Goal: Navigation & Orientation: Find specific page/section

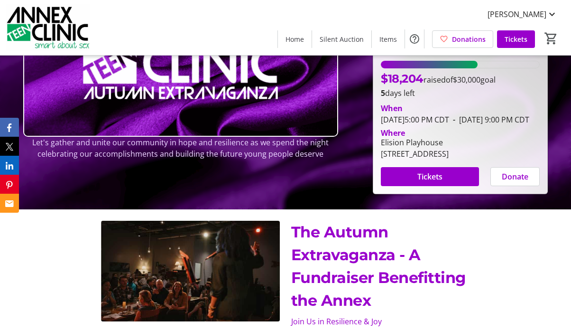
scroll to position [131, 0]
click at [301, 42] on span "Home" at bounding box center [295, 39] width 19 height 10
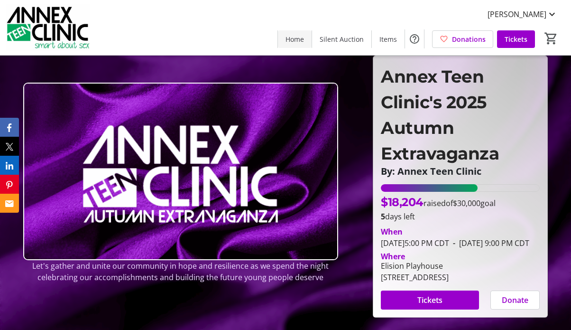
scroll to position [0, 0]
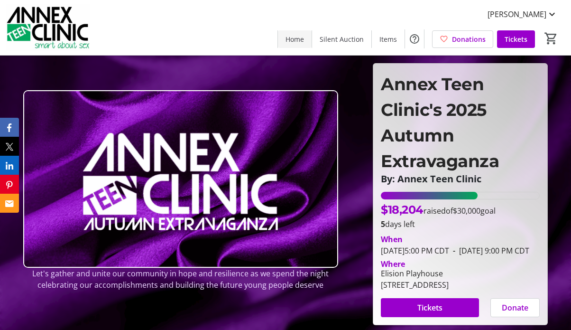
click at [301, 42] on span "Home" at bounding box center [295, 39] width 19 height 10
click at [389, 39] on span "Items" at bounding box center [389, 39] width 18 height 10
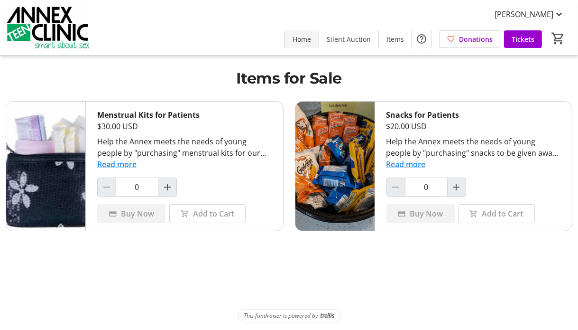
click at [311, 40] on span "Home" at bounding box center [302, 39] width 19 height 10
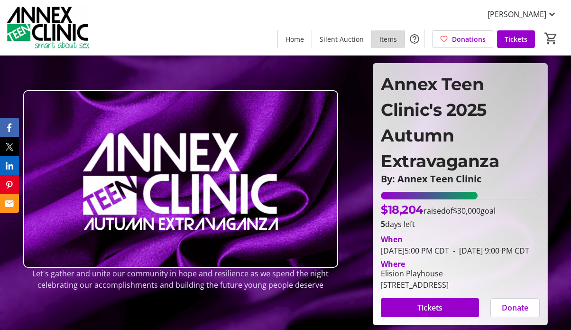
click at [394, 38] on span "Items" at bounding box center [389, 39] width 18 height 10
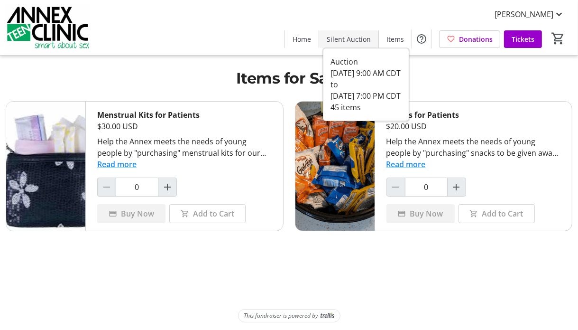
click at [353, 41] on span "Silent Auction" at bounding box center [349, 39] width 44 height 10
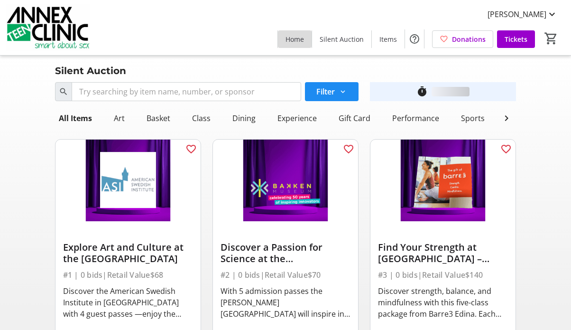
click at [300, 39] on span "Home" at bounding box center [295, 39] width 19 height 10
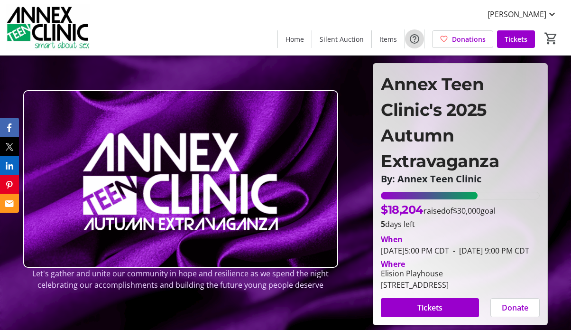
click at [417, 43] on mat-icon "Help" at bounding box center [414, 38] width 11 height 11
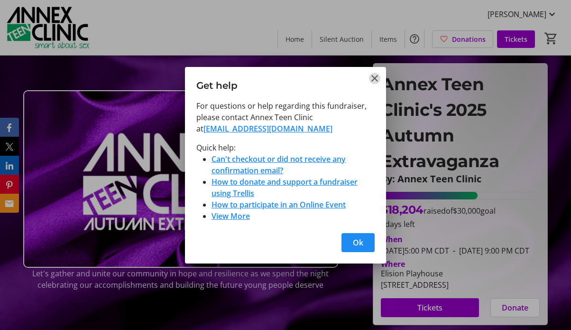
click at [373, 81] on mat-icon "Close" at bounding box center [374, 78] width 11 height 11
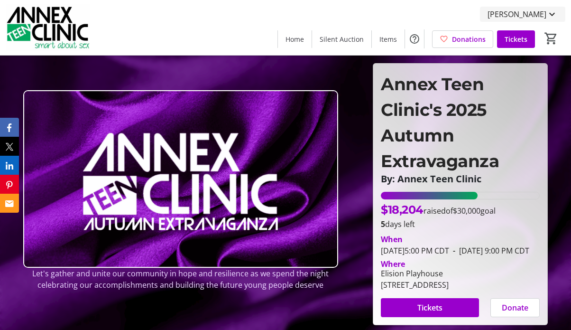
click at [531, 15] on span "Trina Sletto" at bounding box center [517, 14] width 59 height 11
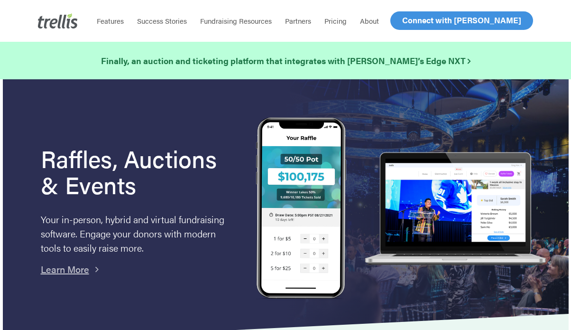
click at [404, 20] on span "Log In" at bounding box center [413, 20] width 23 height 11
